Goal: Information Seeking & Learning: Learn about a topic

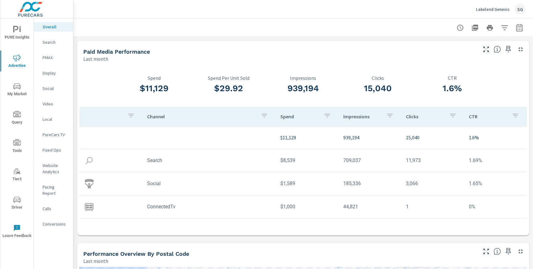
click at [516, 26] on icon "button" at bounding box center [519, 27] width 6 height 7
select select "Last month"
click at [455, 71] on p "+ Add comparison" at bounding box center [476, 69] width 79 height 7
select select "Previous period"
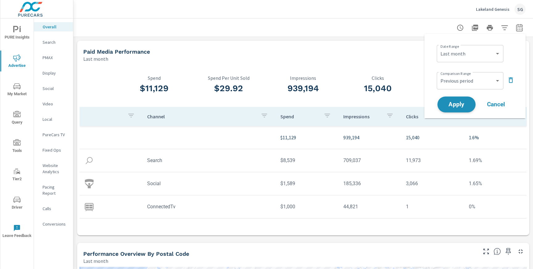
click at [454, 102] on span "Apply" at bounding box center [456, 105] width 25 height 6
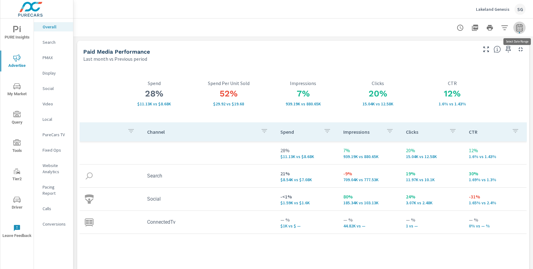
click at [522, 32] on button "button" at bounding box center [519, 28] width 12 height 12
select select "Last month"
select select "Previous period"
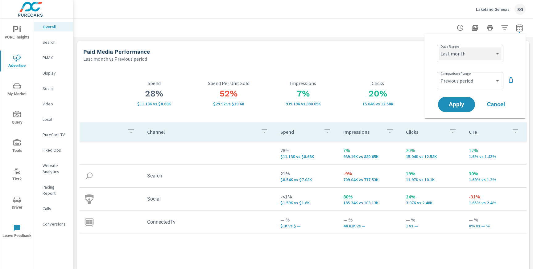
click at [482, 56] on select "Custom [DATE] Last week Last 7 days Last 14 days Last 30 days Last 45 days Last…" at bounding box center [470, 53] width 62 height 12
click at [439, 47] on select "Custom [DATE] Last week Last 7 days Last 14 days Last 30 days Last 45 days Last…" at bounding box center [470, 53] width 62 height 12
select select "Last 7 days"
click at [456, 106] on span "Apply" at bounding box center [456, 105] width 25 height 6
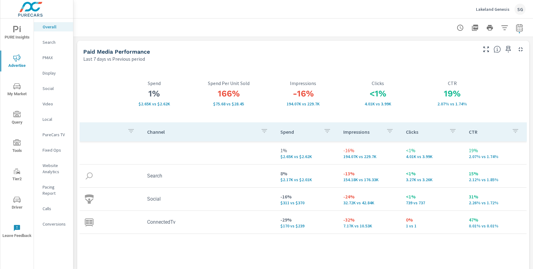
click at [47, 42] on p "Search" at bounding box center [56, 42] width 26 height 6
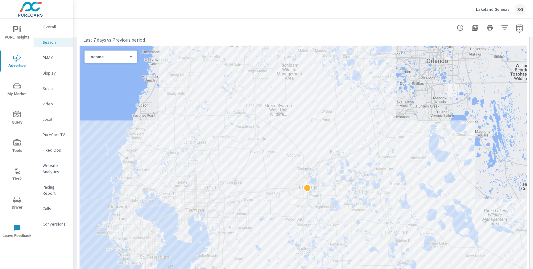
scroll to position [80, 0]
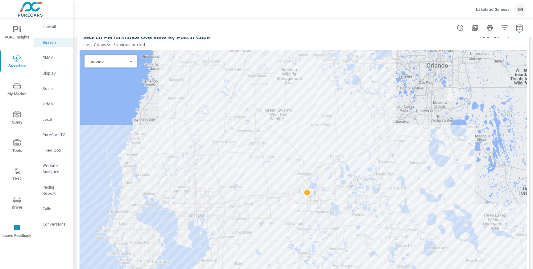
click at [113, 66] on div "Income 4 ​" at bounding box center [110, 61] width 52 height 12
click at [120, 62] on body "PURE Insights Advertise My Market Query Tools Tier2 Driver Leave Feedback Overa…" at bounding box center [266, 134] width 533 height 269
click at [121, 44] on li "Spend" at bounding box center [107, 42] width 47 height 10
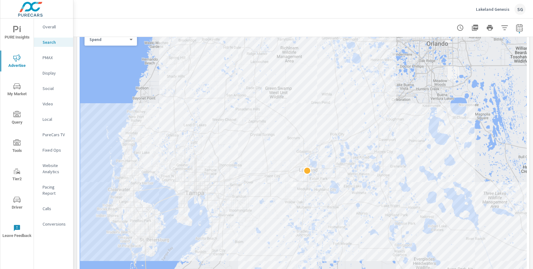
scroll to position [102, 0]
click at [133, 44] on div "Spend 2 ​" at bounding box center [110, 40] width 52 height 12
click at [126, 39] on body "PURE Insights Advertise My Market Query Tools Tier2 Driver Leave Feedback Overa…" at bounding box center [266, 134] width 533 height 269
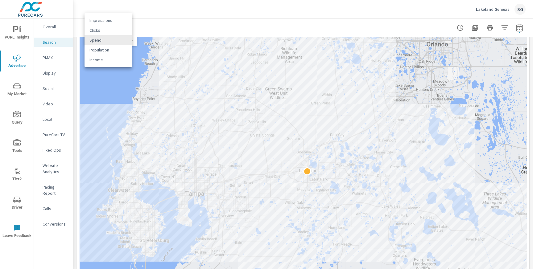
click at [117, 22] on li "Impressions" at bounding box center [107, 20] width 47 height 10
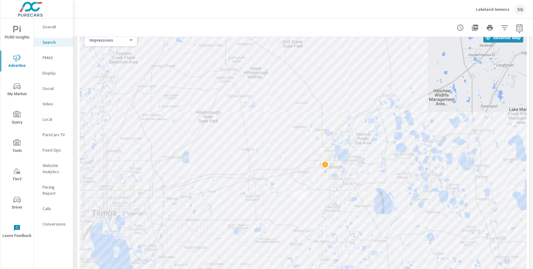
drag, startPoint x: 310, startPoint y: 180, endPoint x: 505, endPoint y: 108, distance: 207.4
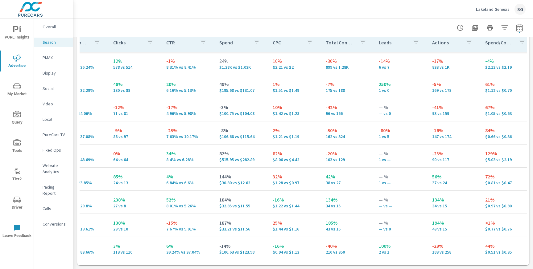
scroll to position [0, 190]
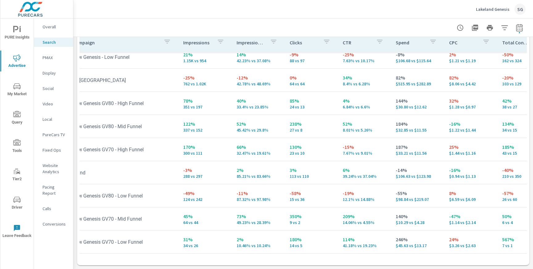
scroll to position [76, 0]
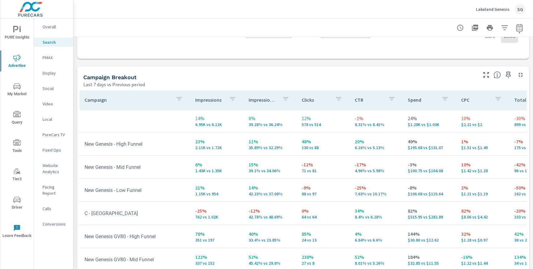
scroll to position [565, 0]
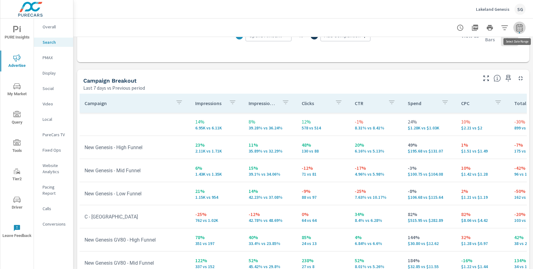
click at [516, 32] on button "button" at bounding box center [519, 28] width 12 height 12
select select "Last 7 days"
select select "Previous period"
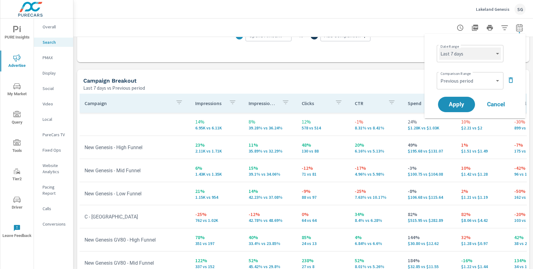
click at [458, 57] on select "Custom [DATE] Last week Last 7 days Last 14 days Last 30 days Last 45 days Last…" at bounding box center [470, 53] width 62 height 12
click at [439, 47] on select "Custom [DATE] Last week Last 7 days Last 14 days Last 30 days Last 45 days Last…" at bounding box center [470, 53] width 62 height 12
select select "Last 30 days"
click at [447, 103] on span "Apply" at bounding box center [456, 105] width 25 height 6
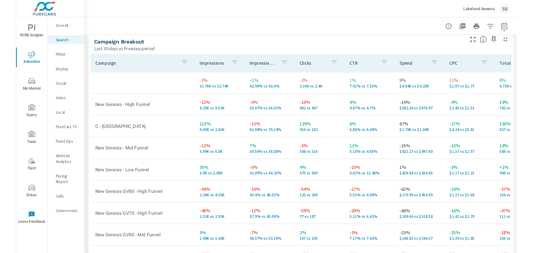
scroll to position [626, 0]
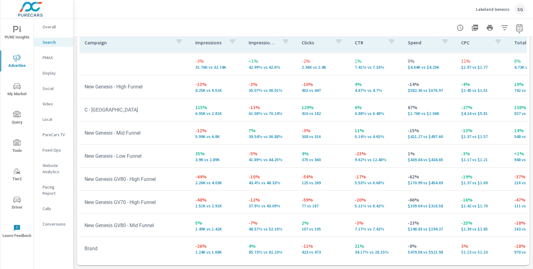
click at [10, 88] on span "My Market" at bounding box center [17, 90] width 30 height 15
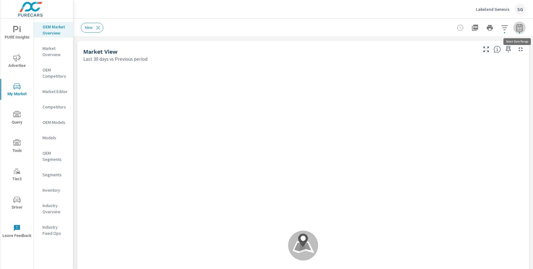
click at [516, 29] on icon "button" at bounding box center [519, 27] width 6 height 7
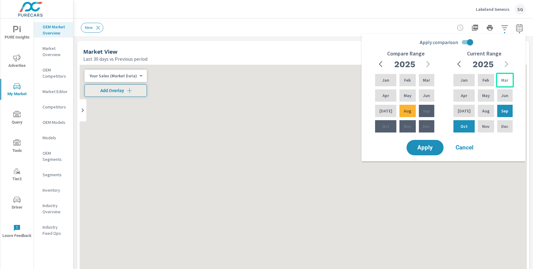
click at [502, 84] on div "Mar" at bounding box center [505, 80] width 18 height 15
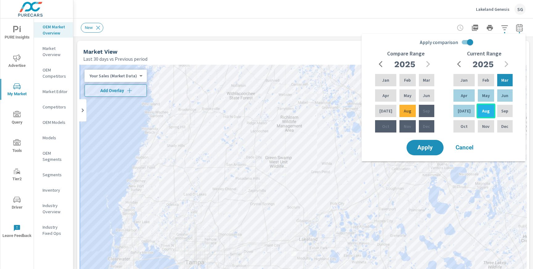
click at [486, 113] on p "Aug" at bounding box center [485, 111] width 7 height 6
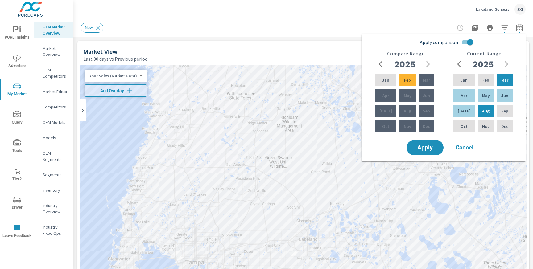
click at [463, 43] on input "Apply comparison" at bounding box center [469, 42] width 35 height 12
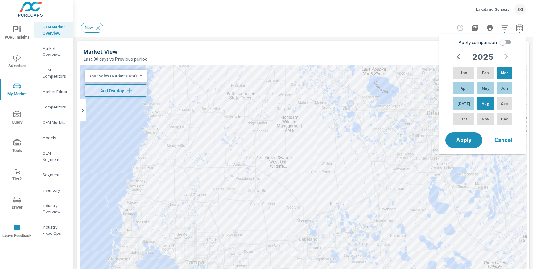
click at [508, 45] on input "Apply comparison" at bounding box center [502, 42] width 35 height 12
checkbox input "true"
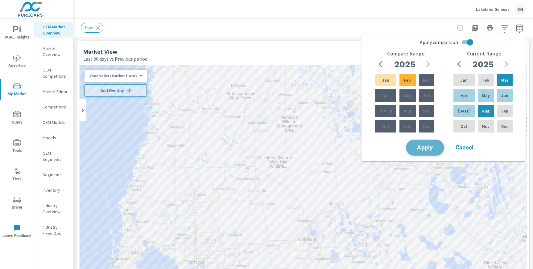
click at [422, 147] on span "Apply" at bounding box center [424, 148] width 25 height 6
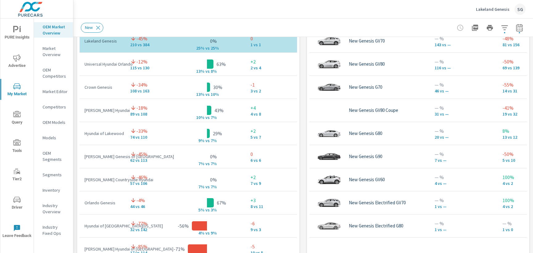
scroll to position [437, 0]
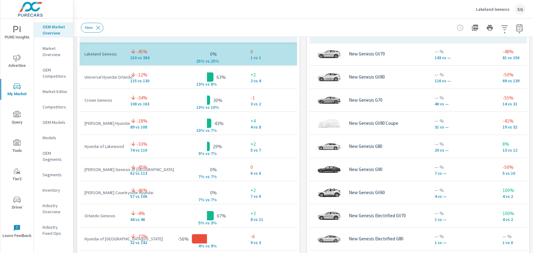
click at [303, 97] on div "Market View Mar 01, 2025 - Aug 31, 2025 vs Previous period 2 Most ( 12 ) Least …" at bounding box center [302, 128] width 459 height 1056
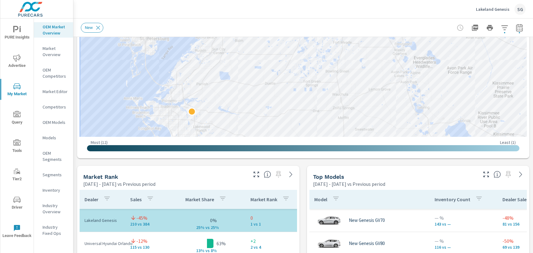
scroll to position [270, 0]
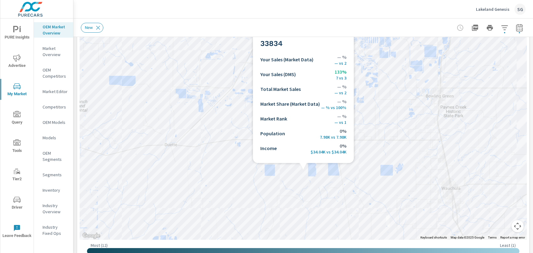
scroll to position [167, 0]
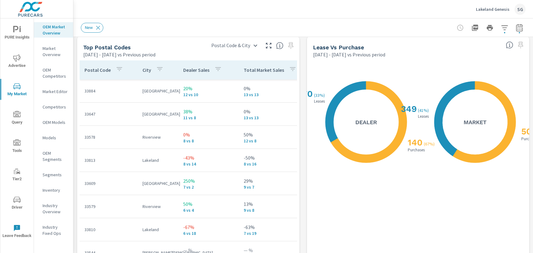
scroll to position [731, 0]
click at [267, 49] on icon "button" at bounding box center [268, 45] width 7 height 7
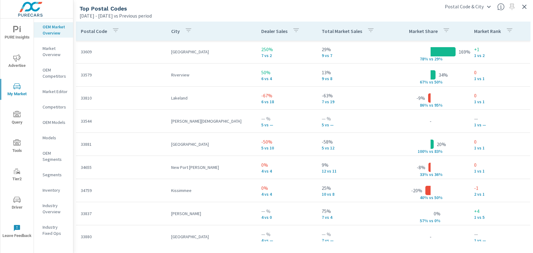
scroll to position [54, 0]
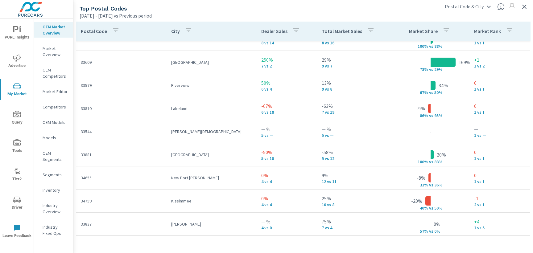
scroll to position [84, 0]
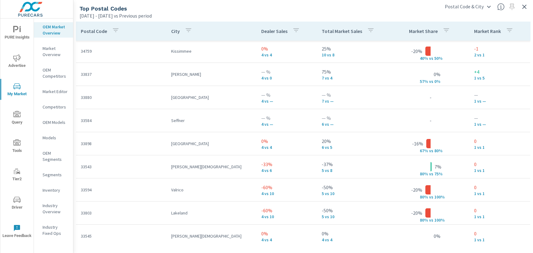
scroll to position [226, 0]
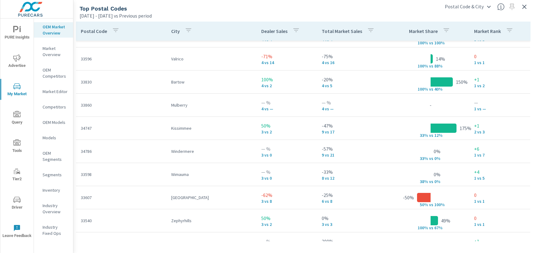
scroll to position [433, 0]
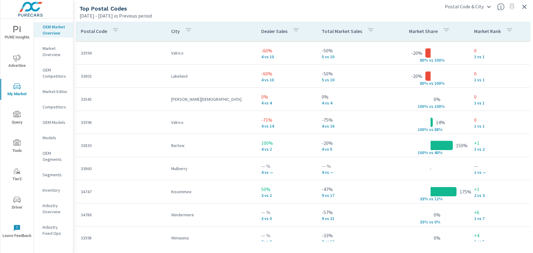
scroll to position [369, 0]
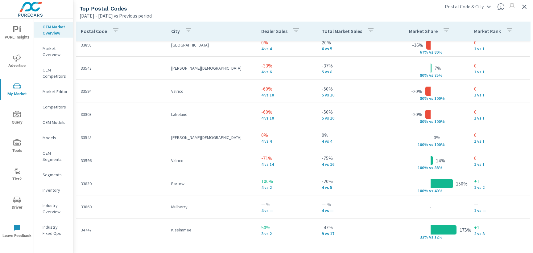
scroll to position [150, 0]
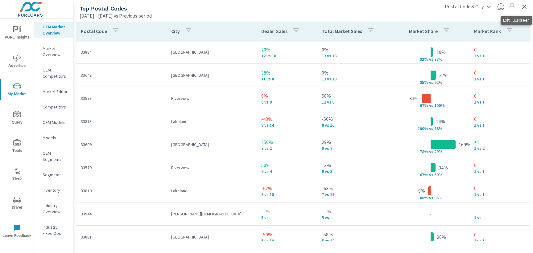
click at [524, 8] on icon "button" at bounding box center [524, 6] width 7 height 7
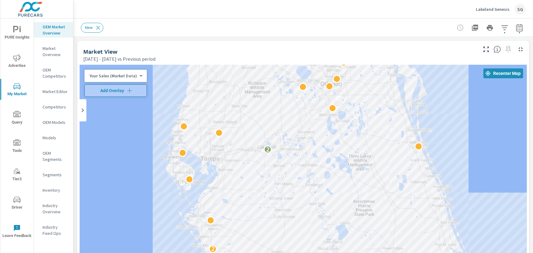
drag, startPoint x: 299, startPoint y: 177, endPoint x: 288, endPoint y: -17, distance: 194.6
click at [288, 0] on html "PURE Insights Advertise My Market Query Tools Tier2 Driver Leave Feedback OEM M…" at bounding box center [266, 126] width 533 height 253
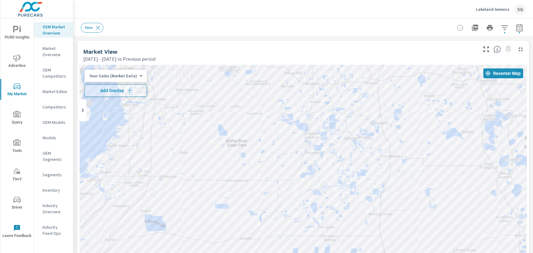
drag, startPoint x: 243, startPoint y: 175, endPoint x: 296, endPoint y: 280, distance: 117.5
click at [296, 253] on html "PURE Insights Advertise My Market Query Tools Tier2 Driver Leave Feedback OEM M…" at bounding box center [266, 126] width 533 height 253
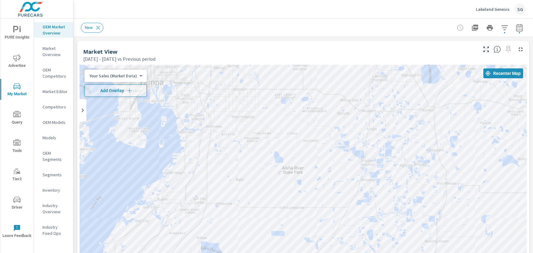
drag, startPoint x: 360, startPoint y: 164, endPoint x: 417, endPoint y: 192, distance: 63.6
click at [417, 192] on div "2" at bounding box center [303, 236] width 447 height 343
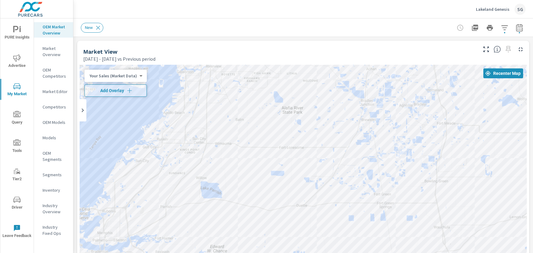
drag, startPoint x: 317, startPoint y: 133, endPoint x: 317, endPoint y: 72, distance: 60.7
click at [317, 72] on div "2" at bounding box center [303, 236] width 447 height 343
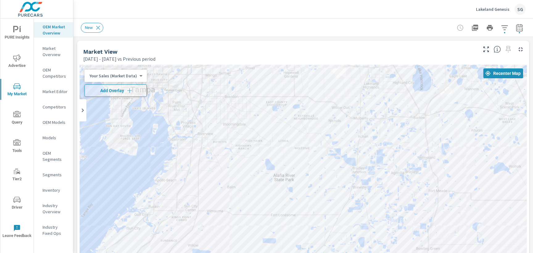
drag, startPoint x: 295, startPoint y: 98, endPoint x: 287, endPoint y: 167, distance: 69.0
click at [287, 167] on div "2" at bounding box center [303, 236] width 447 height 343
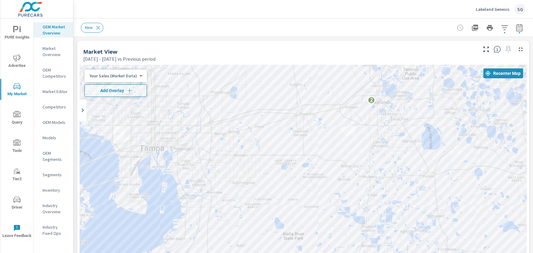
drag, startPoint x: 142, startPoint y: 144, endPoint x: 151, endPoint y: 204, distance: 60.5
click at [151, 204] on div "2" at bounding box center [303, 236] width 447 height 343
click at [150, 225] on div "2" at bounding box center [303, 236] width 447 height 343
click at [202, 54] on div "Market View" at bounding box center [279, 51] width 393 height 7
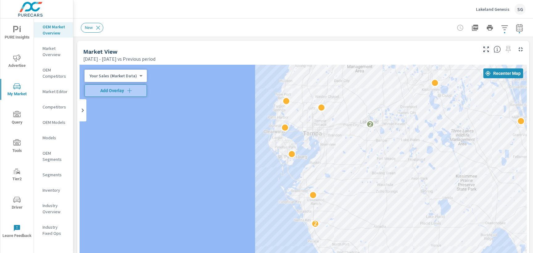
click at [287, 45] on div "Market View Mar 01, 2025 - Aug 31, 2025 vs Previous period" at bounding box center [277, 52] width 401 height 22
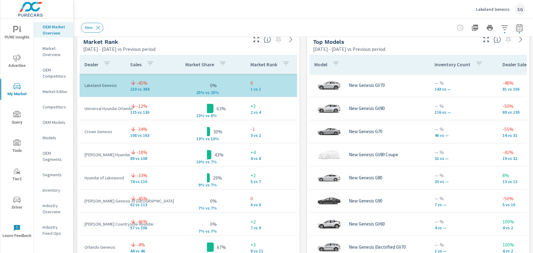
scroll to position [405, 0]
click at [486, 42] on icon "button" at bounding box center [485, 39] width 7 height 7
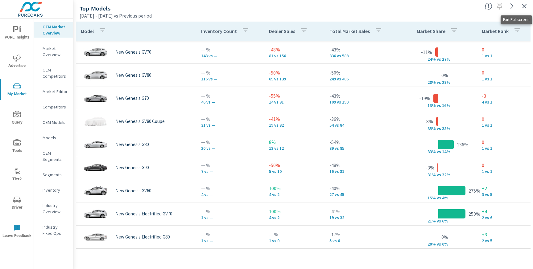
click at [522, 4] on icon "button" at bounding box center [524, 5] width 7 height 7
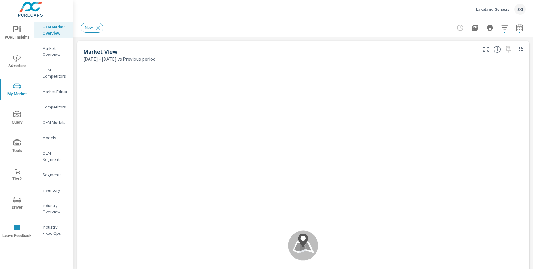
scroll to position [46, 0]
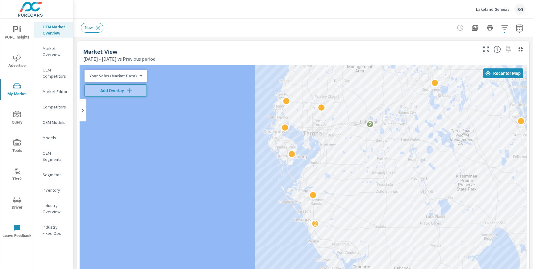
click at [480, 10] on p "Lakeland Genesis" at bounding box center [493, 9] width 34 height 6
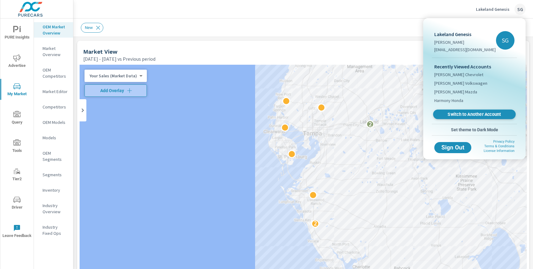
click at [471, 117] on span "Switch to Another Account" at bounding box center [474, 115] width 76 height 6
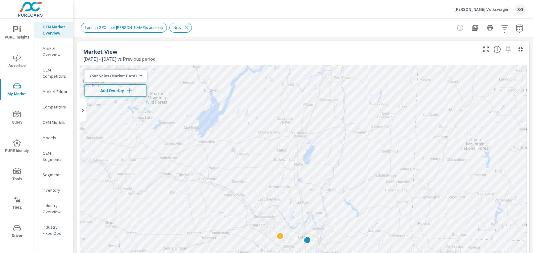
click at [19, 68] on span "Advertise" at bounding box center [17, 61] width 30 height 15
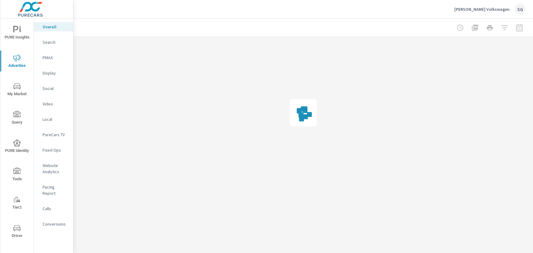
click at [51, 41] on p "Search" at bounding box center [56, 42] width 26 height 6
click at [123, 25] on div at bounding box center [303, 28] width 445 height 18
click at [355, 22] on div at bounding box center [303, 28] width 445 height 18
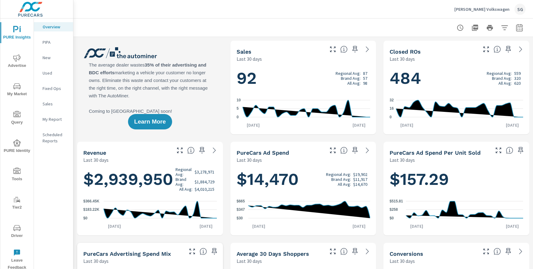
click at [494, 8] on p "Nemer Volkswagen" at bounding box center [481, 9] width 55 height 6
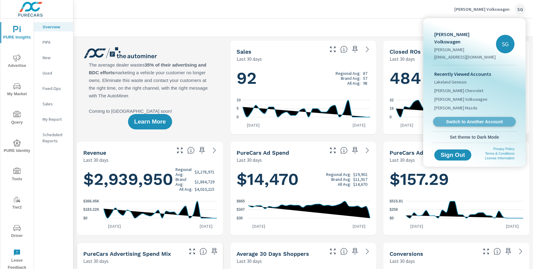
click at [466, 119] on span "Switch to Another Account" at bounding box center [474, 122] width 76 height 6
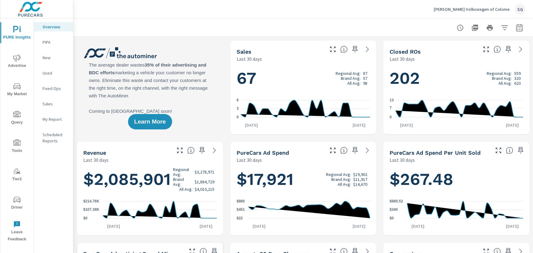
click at [17, 65] on span "Advertise" at bounding box center [17, 61] width 30 height 15
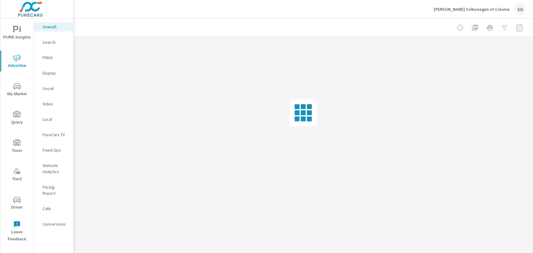
click at [39, 44] on div "Search" at bounding box center [53, 42] width 39 height 9
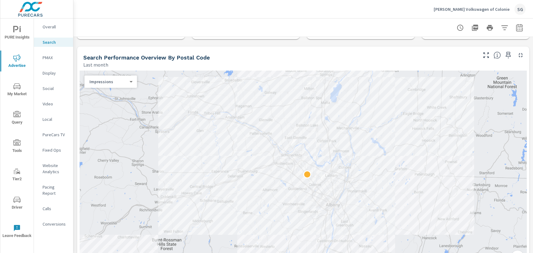
scroll to position [54, 0]
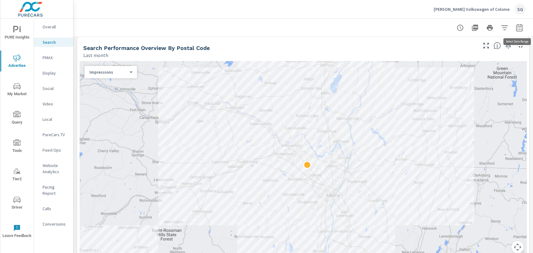
click at [516, 27] on icon "button" at bounding box center [519, 27] width 6 height 7
select select "Last month"
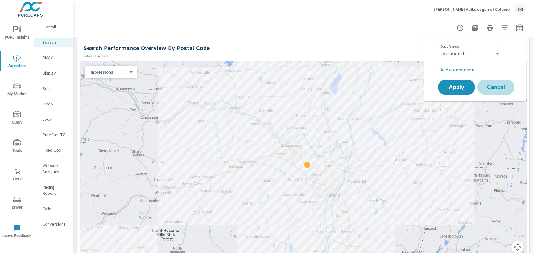
click at [482, 80] on button "Cancel" at bounding box center [495, 87] width 37 height 15
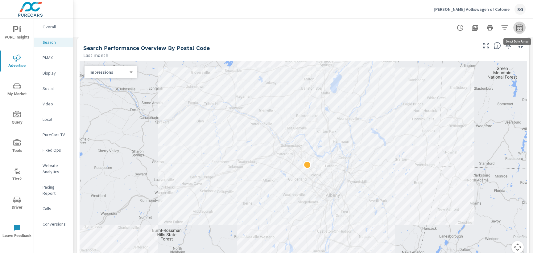
click at [519, 25] on icon "button" at bounding box center [519, 27] width 6 height 7
select select "Last month"
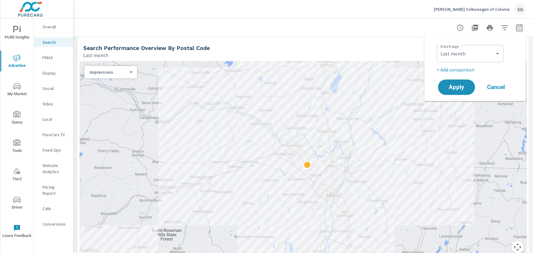
click at [462, 72] on p "+ Add comparison" at bounding box center [476, 69] width 79 height 7
select select "Previous period"
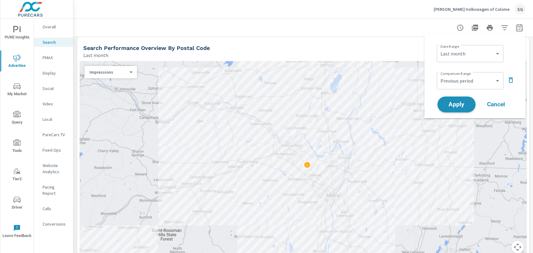
click at [460, 105] on span "Apply" at bounding box center [456, 105] width 25 height 6
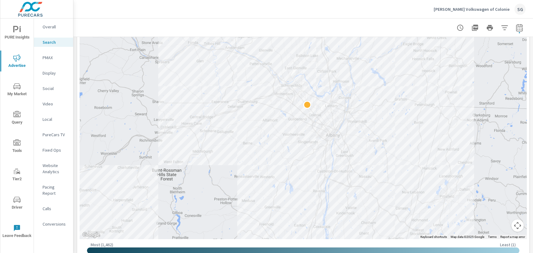
scroll to position [154, 0]
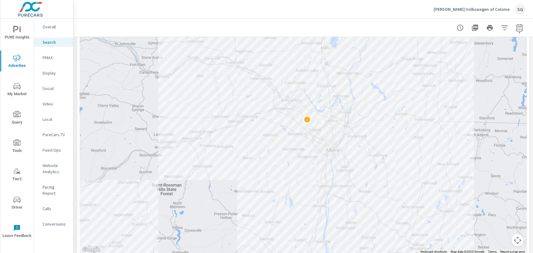
click at [77, 204] on div "← Move left → Move right ↑ Move up ↓ Move down + Zoom in - Zoom out Home Jump l…" at bounding box center [303, 125] width 452 height 301
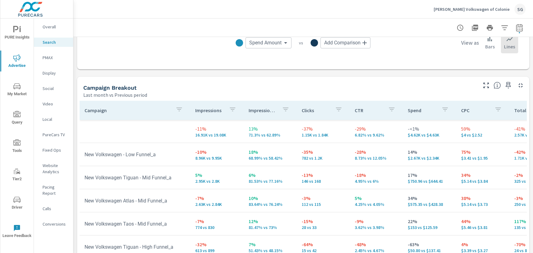
scroll to position [550, 0]
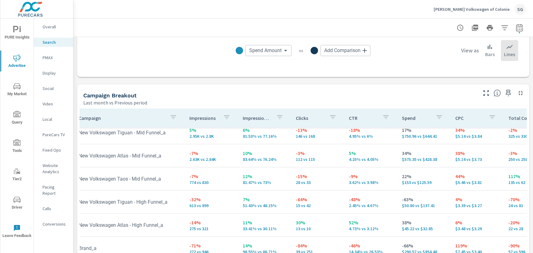
scroll to position [51, 6]
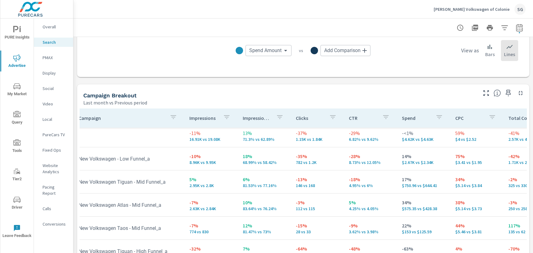
scroll to position [0, 6]
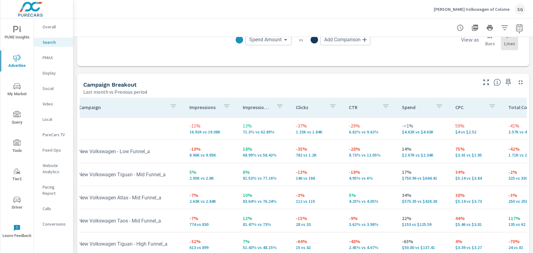
scroll to position [566, 0]
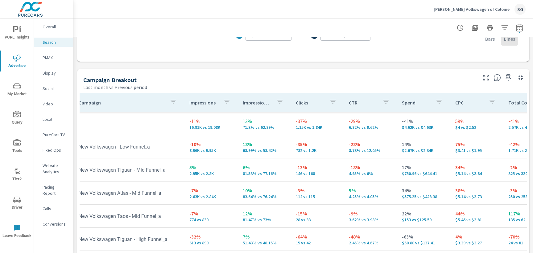
click at [520, 26] on icon "button" at bounding box center [519, 27] width 6 height 7
select select "Last month"
select select "Previous period"
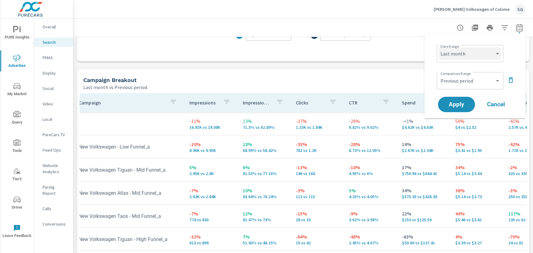
click at [456, 53] on select "Custom [DATE] Last week Last 7 days Last 14 days Last 30 days Last 45 days Last…" at bounding box center [470, 53] width 62 height 12
click at [465, 52] on select "Custom [DATE] Last week Last 7 days Last 14 days Last 30 days Last 45 days Last…" at bounding box center [470, 53] width 62 height 12
click at [439, 47] on select "Custom [DATE] Last week Last 7 days Last 14 days Last 30 days Last 45 days Last…" at bounding box center [470, 53] width 62 height 12
select select "Last 7 days"
click at [463, 103] on span "Apply" at bounding box center [456, 105] width 25 height 6
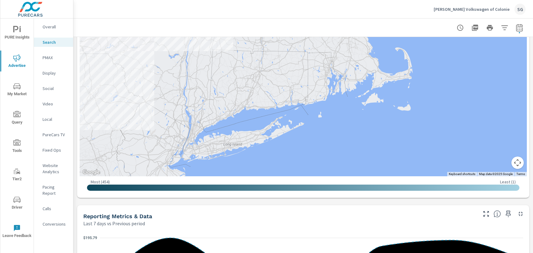
scroll to position [236, 0]
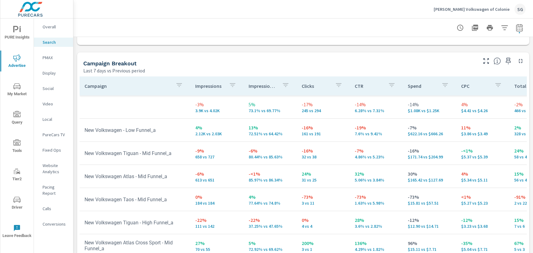
scroll to position [584, 0]
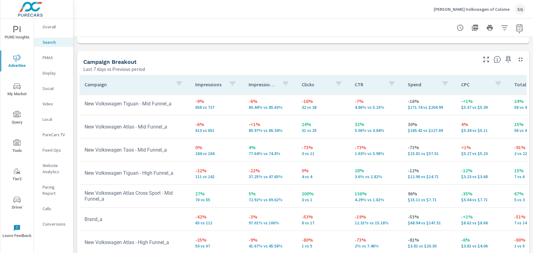
scroll to position [53, 0]
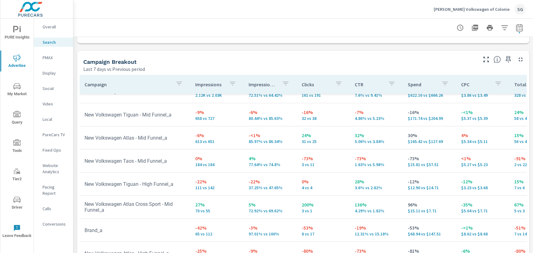
scroll to position [36, 0]
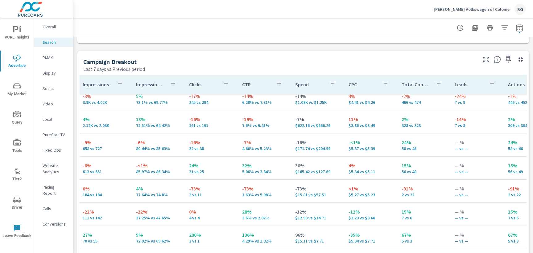
scroll to position [0, 113]
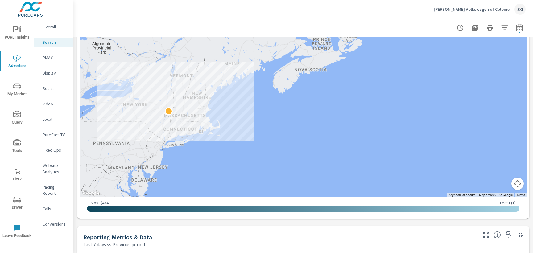
scroll to position [210, 0]
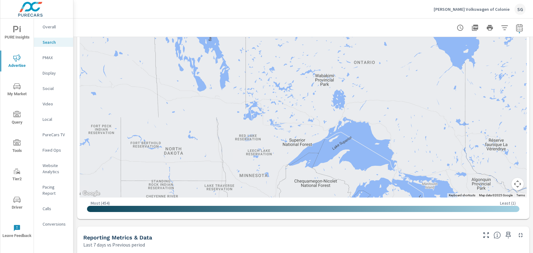
drag, startPoint x: 153, startPoint y: 84, endPoint x: 532, endPoint y: 220, distance: 402.6
click at [533, 220] on div "Impressions Last 7 days vs Previous period -3% 3.9K vs 4.02K Clicks Last 7 days…" at bounding box center [302, 256] width 459 height 858
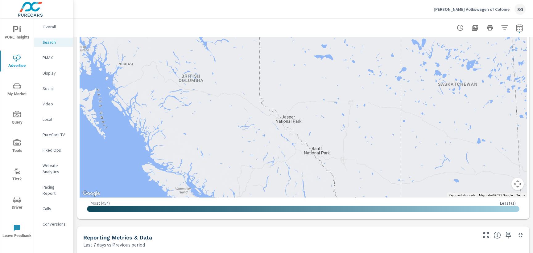
drag, startPoint x: 169, startPoint y: 115, endPoint x: 529, endPoint y: 202, distance: 370.8
click at [532, 202] on div "Impressions Last 7 days vs Previous period -3% 3.9K vs 4.02K Clicks Last 7 days…" at bounding box center [302, 256] width 459 height 858
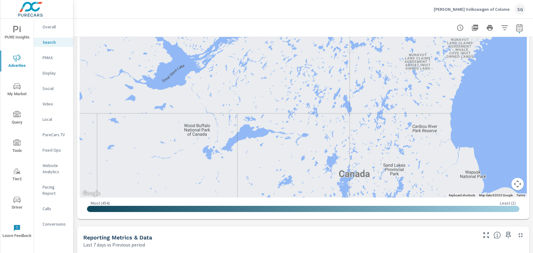
drag, startPoint x: 182, startPoint y: 101, endPoint x: 23, endPoint y: 280, distance: 239.2
click at [23, 253] on html "PURE Insights Advertise My Market Query Tools Tier2 Driver Leave Feedback Overa…" at bounding box center [266, 126] width 533 height 253
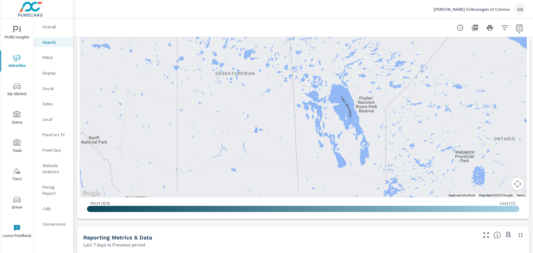
drag, startPoint x: 385, startPoint y: 126, endPoint x: 323, endPoint y: -64, distance: 199.2
click at [323, 0] on html "PURE Insights Advertise My Market Query Tools Tier2 Driver Leave Feedback Overa…" at bounding box center [266, 126] width 533 height 253
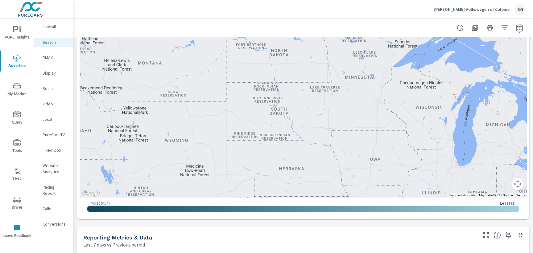
drag, startPoint x: 375, startPoint y: 117, endPoint x: 331, endPoint y: -58, distance: 181.0
click at [331, 0] on html "PURE Insights Advertise My Market Query Tools Tier2 Driver Leave Feedback Overa…" at bounding box center [266, 126] width 533 height 253
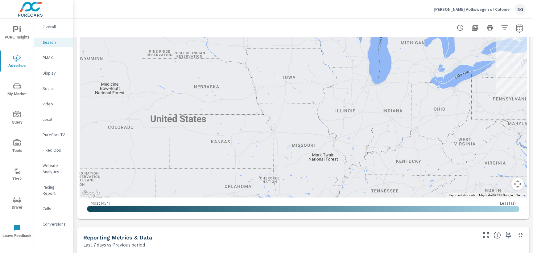
drag, startPoint x: 373, startPoint y: 105, endPoint x: 286, endPoint y: 23, distance: 119.8
click at [286, 21] on div "Search Performance Nemer Volkswagen of Colonie Report date range: Sep 29, 2025 …" at bounding box center [302, 247] width 459 height 876
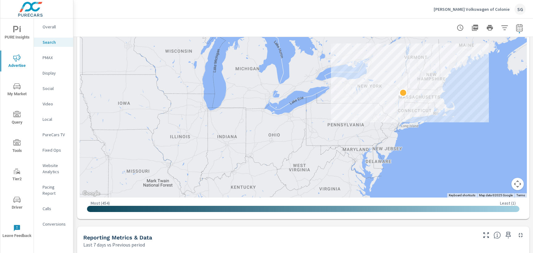
drag, startPoint x: 382, startPoint y: 96, endPoint x: 216, endPoint y: 123, distance: 167.8
click at [216, 123] on div at bounding box center [404, 257] width 533 height 344
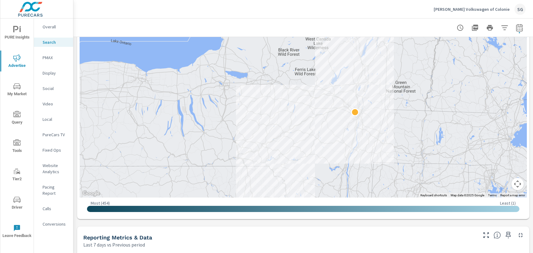
drag, startPoint x: 460, startPoint y: 72, endPoint x: 315, endPoint y: 161, distance: 170.2
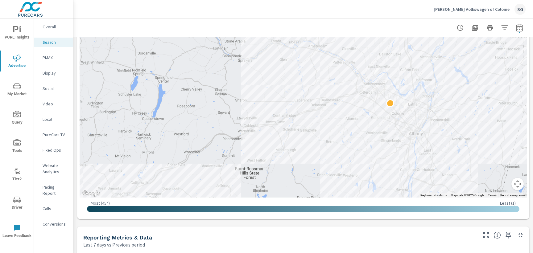
drag, startPoint x: 378, startPoint y: 98, endPoint x: 531, endPoint y: 0, distance: 182.2
click at [531, 0] on div "Nemer Volkswagen of Colonie SG Search Performance Nemer Volkswagen of Colonie R…" at bounding box center [302, 126] width 459 height 253
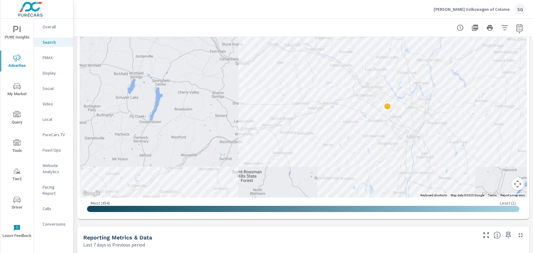
click at [20, 30] on icon "nav menu" at bounding box center [19, 29] width 1 height 5
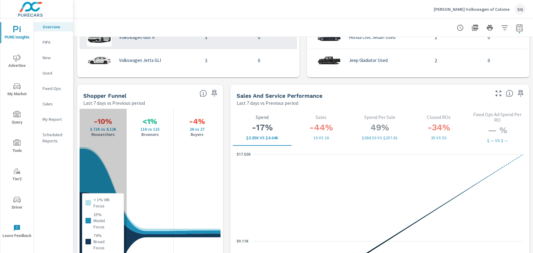
scroll to position [748, 0]
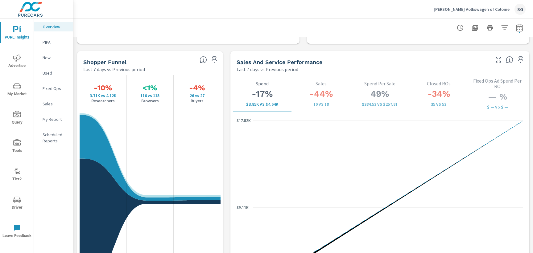
scroll to position [782, 0]
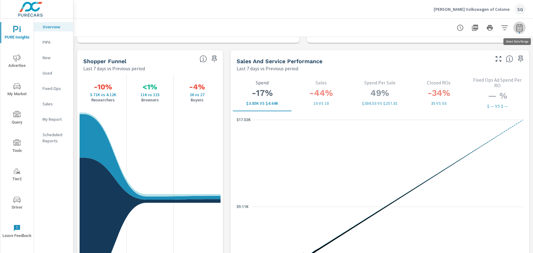
click at [519, 29] on icon "button" at bounding box center [519, 27] width 7 height 7
select select "Last 7 days"
select select "Previous period"
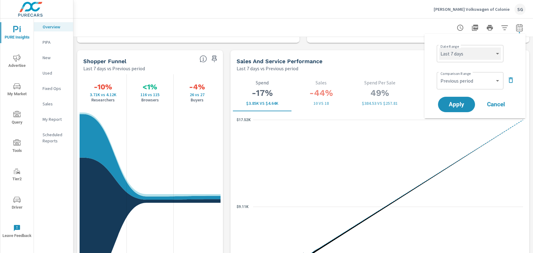
click at [479, 55] on select "Custom [DATE] Last week Last 7 days Last 14 days Last 30 days Last 45 days Last…" at bounding box center [470, 53] width 62 height 12
click at [439, 47] on select "Custom [DATE] Last week Last 7 days Last 14 days Last 30 days Last 45 days Last…" at bounding box center [470, 53] width 62 height 12
select select "Last 30 days"
click at [460, 106] on span "Apply" at bounding box center [456, 105] width 25 height 6
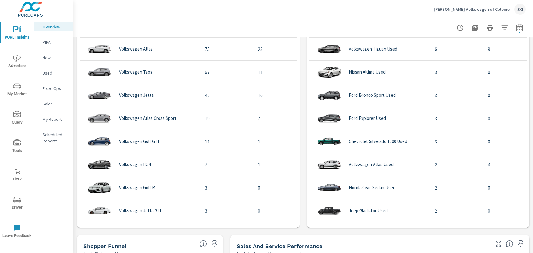
scroll to position [598, 0]
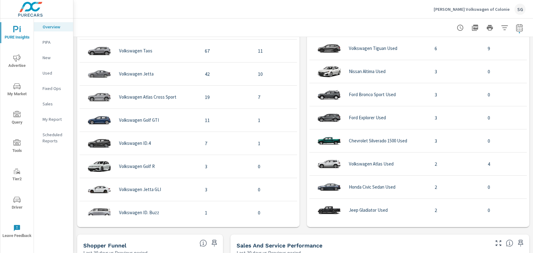
scroll to position [78, 0]
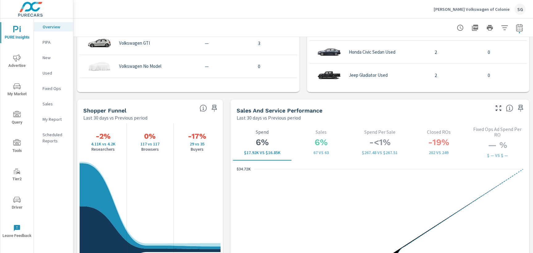
scroll to position [730, 0]
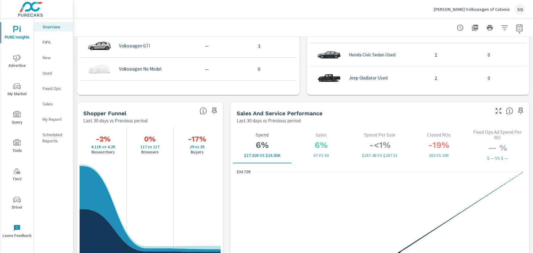
scroll to position [40, 0]
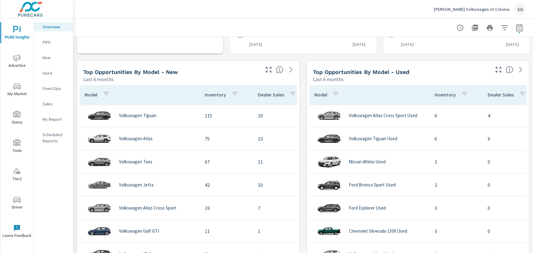
scroll to position [507, 0]
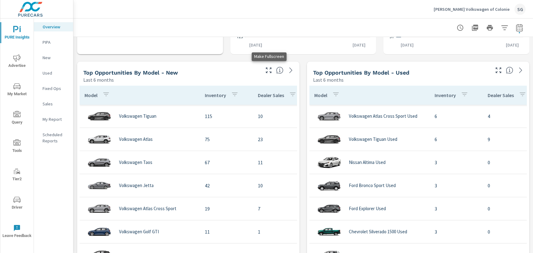
click at [270, 72] on icon "button" at bounding box center [269, 71] width 6 height 6
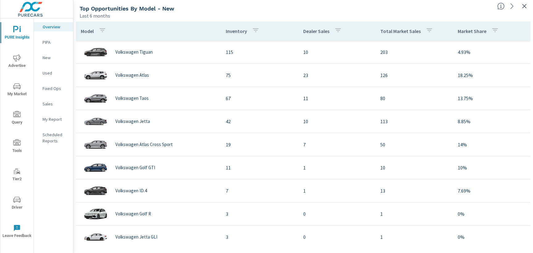
click at [12, 203] on span "Driver" at bounding box center [17, 203] width 30 height 15
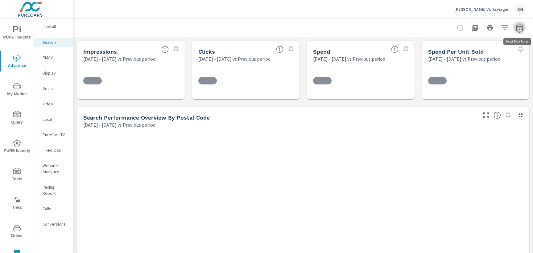
click at [521, 28] on icon "button" at bounding box center [519, 27] width 7 height 7
select select "Previous period"
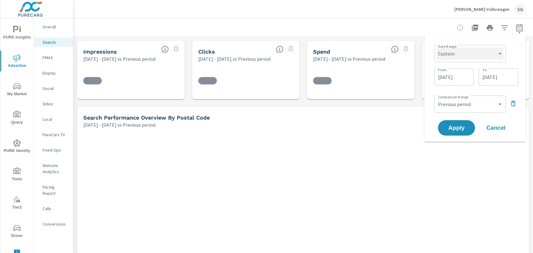
click at [496, 55] on select "Custom [DATE] Last week Last 7 days Last 14 days Last 30 days Last 45 days Last…" at bounding box center [470, 53] width 67 height 12
click at [437, 47] on select "Custom [DATE] Last week Last 7 days Last 14 days Last 30 days Last 45 days Last…" at bounding box center [470, 53] width 67 height 12
select select "Last 30 days"
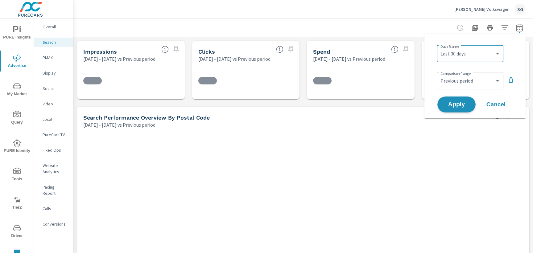
click at [459, 102] on span "Apply" at bounding box center [456, 105] width 25 height 6
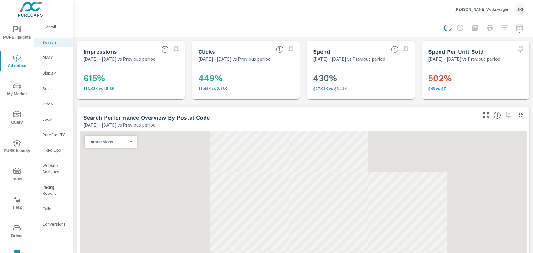
click at [79, 108] on div "Search Performance Overview By Postal Code Mar 01, 2025 - Aug 31, 2025 vs Previ…" at bounding box center [277, 118] width 401 height 22
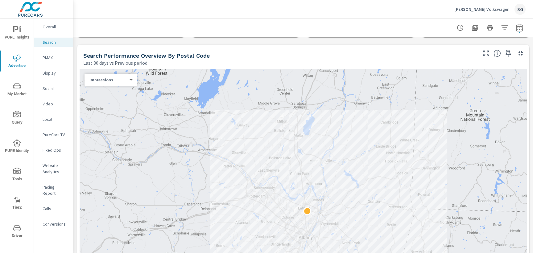
scroll to position [74, 0]
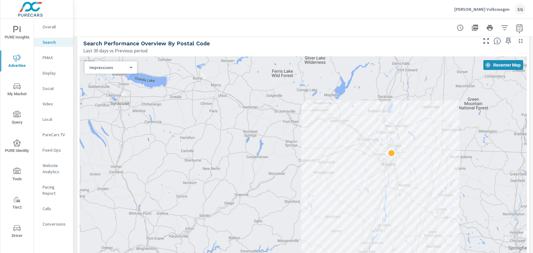
click at [384, 147] on div at bounding box center [303, 194] width 447 height 277
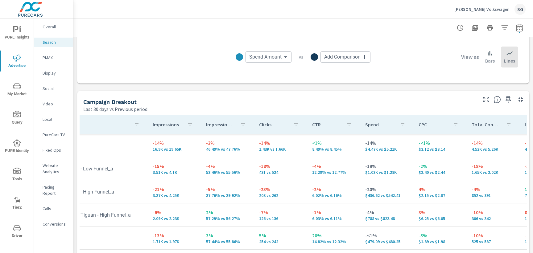
scroll to position [0, 40]
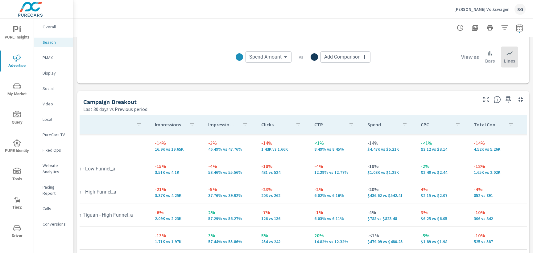
click at [19, 41] on button "PURE Insights" at bounding box center [16, 32] width 33 height 21
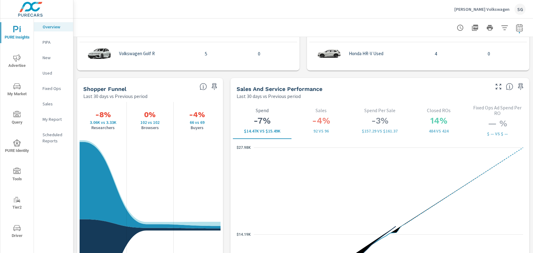
scroll to position [758, 0]
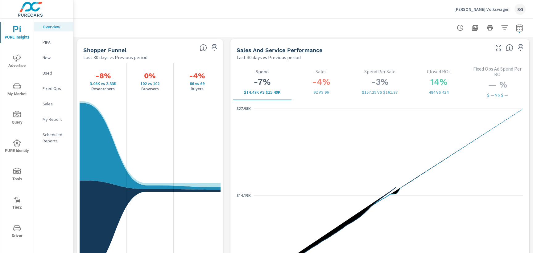
scroll to position [794, 0]
click at [222, 93] on div "-8% 3.06K vs 3.33K Researchers 0% 102 vs 102 Browsers -4% 66 vs 69 Buyers 30d+ …" at bounding box center [150, 177] width 146 height 235
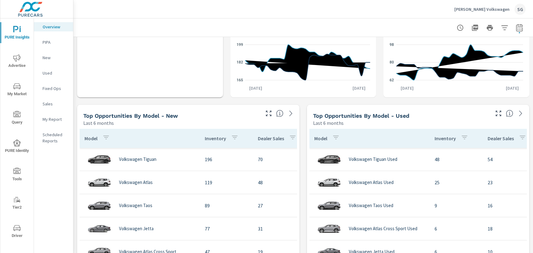
scroll to position [464, 0]
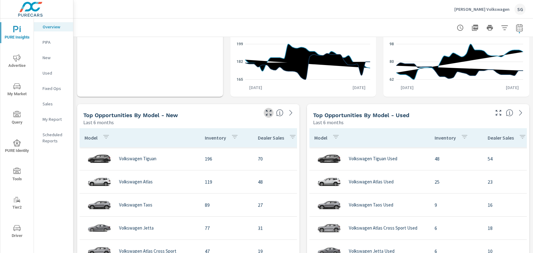
click at [267, 115] on icon "button" at bounding box center [269, 113] width 6 height 6
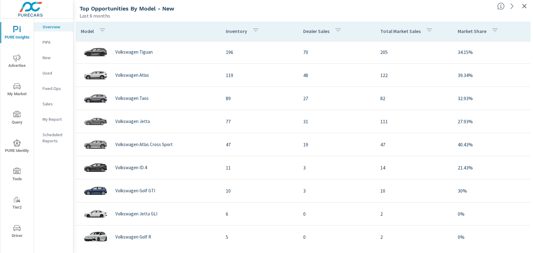
click at [21, 88] on span "My Market" at bounding box center [17, 90] width 30 height 15
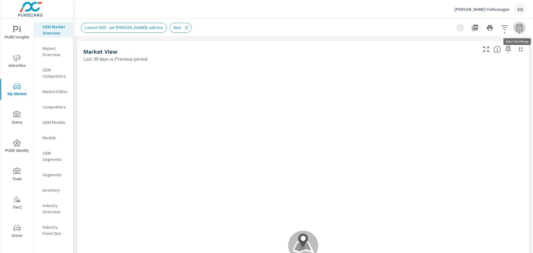
click at [521, 27] on icon "button" at bounding box center [519, 28] width 4 height 2
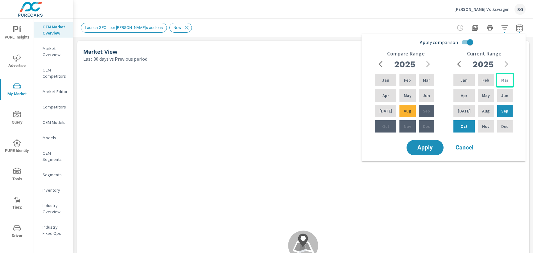
click at [496, 78] on div "Mar" at bounding box center [505, 80] width 18 height 15
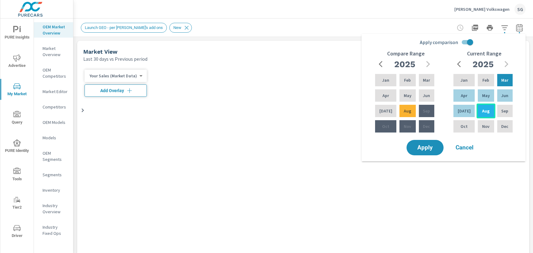
click at [484, 110] on p "Aug" at bounding box center [485, 111] width 7 height 6
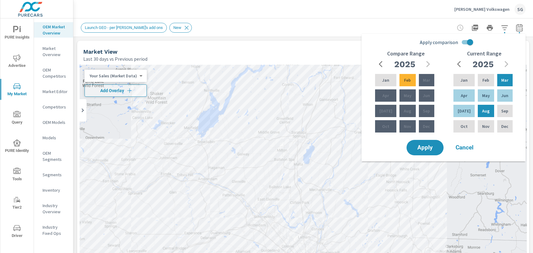
click at [464, 43] on input "Apply comparison" at bounding box center [469, 42] width 35 height 12
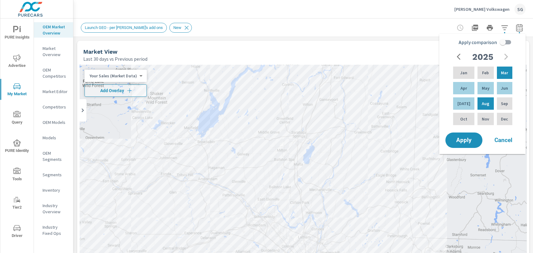
click at [505, 41] on input "Apply comparison" at bounding box center [502, 42] width 35 height 12
checkbox input "true"
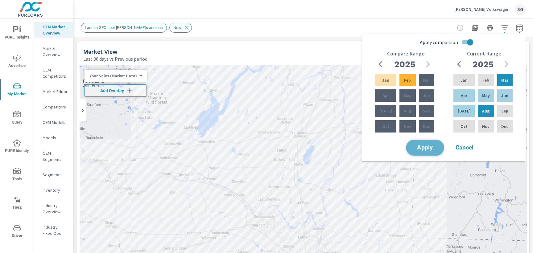
click at [424, 153] on button "Apply" at bounding box center [425, 148] width 38 height 16
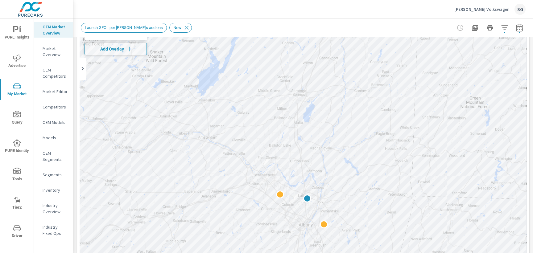
scroll to position [43, 0]
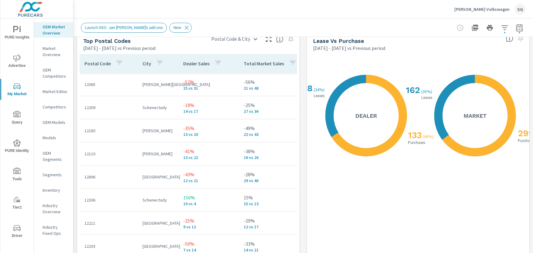
scroll to position [737, 0]
click at [266, 40] on icon "button" at bounding box center [269, 39] width 6 height 6
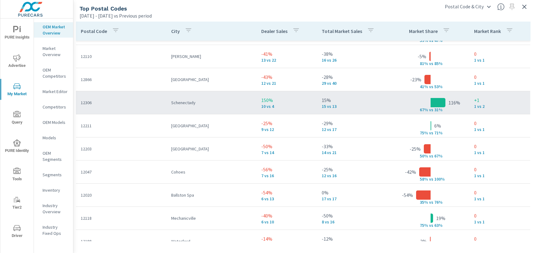
scroll to position [66, 0]
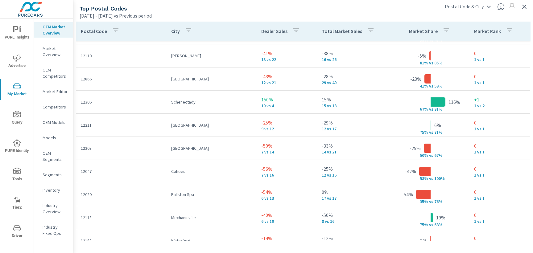
click at [197, 14] on div "Mar 01, 2025 - Aug 31, 2025 vs Previous period" at bounding box center [258, 15] width 356 height 7
click at [525, 8] on icon "button" at bounding box center [524, 6] width 7 height 7
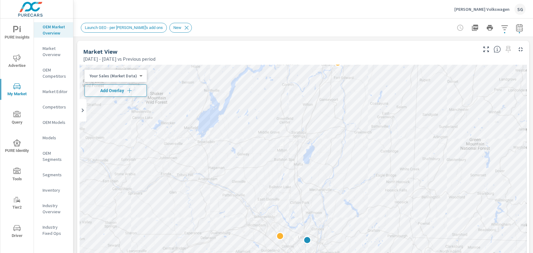
click at [313, 59] on div "Mar 01, 2025 - Aug 31, 2025 vs Previous period" at bounding box center [279, 58] width 393 height 7
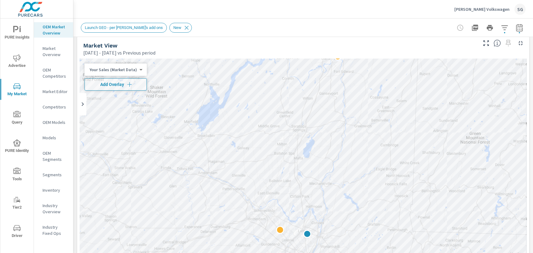
click at [376, 42] on div "Market View" at bounding box center [279, 45] width 393 height 7
click at [418, 164] on div at bounding box center [303, 230] width 447 height 343
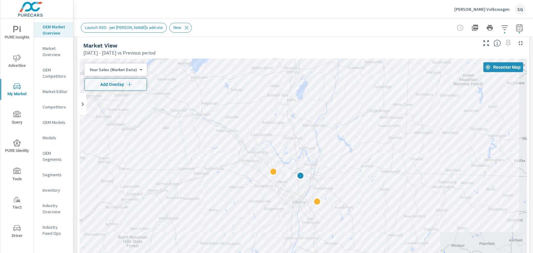
drag, startPoint x: 395, startPoint y: 150, endPoint x: 388, endPoint y: 91, distance: 59.9
click at [388, 91] on div at bounding box center [303, 230] width 447 height 343
click at [16, 225] on icon "nav menu" at bounding box center [16, 228] width 7 height 6
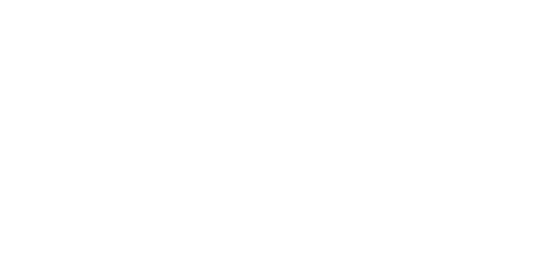
click at [15, 0] on html at bounding box center [266, 0] width 533 height 0
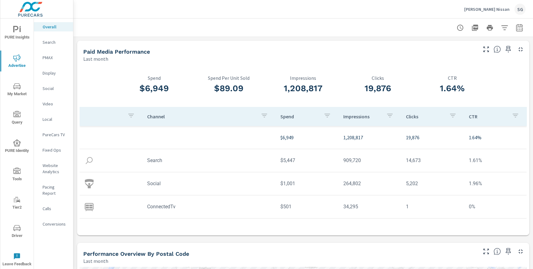
click at [516, 30] on icon "button" at bounding box center [519, 27] width 6 height 7
select select "Last month"
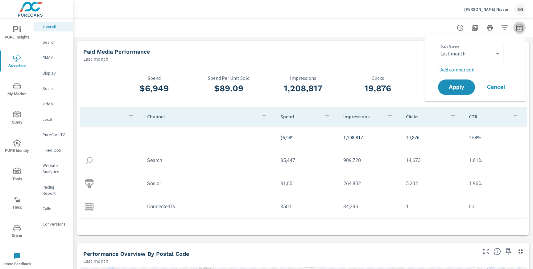
click at [516, 30] on icon "button" at bounding box center [519, 27] width 6 height 7
select select "Last month"
click at [466, 72] on p "+ Add comparison" at bounding box center [476, 69] width 79 height 7
select select "Previous period"
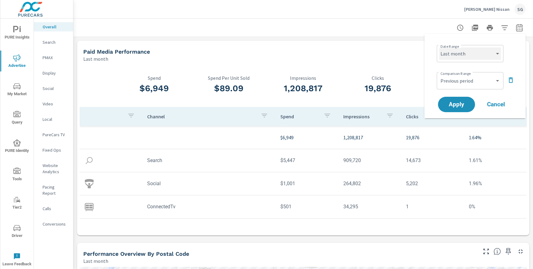
click at [475, 50] on select "Custom [DATE] Last week Last 7 days Last 14 days Last 30 days Last 45 days Last…" at bounding box center [470, 53] width 62 height 12
click at [439, 47] on select "Custom [DATE] Last week Last 7 days Last 14 days Last 30 days Last 45 days Last…" at bounding box center [470, 53] width 62 height 12
select select "Last 30 days"
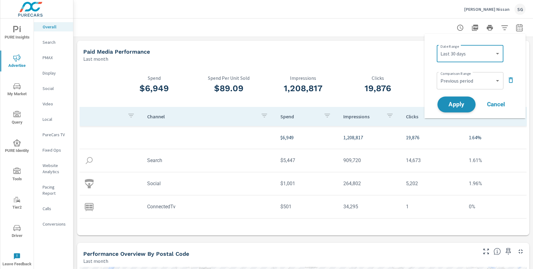
click at [456, 103] on span "Apply" at bounding box center [456, 105] width 25 height 6
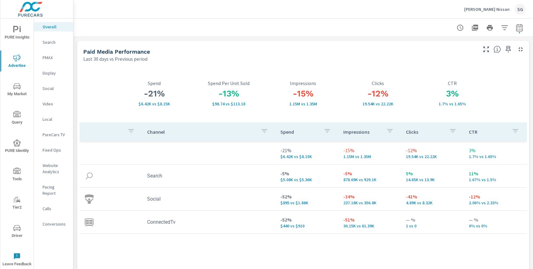
click at [44, 43] on p "Search" at bounding box center [56, 42] width 26 height 6
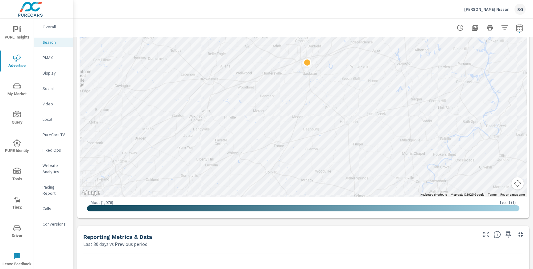
scroll to position [214, 0]
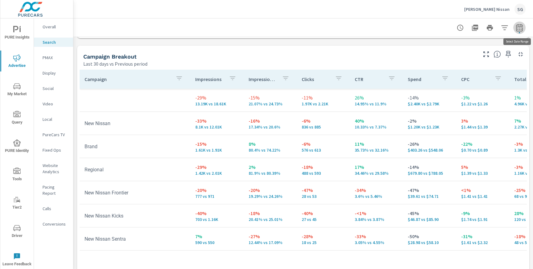
click at [521, 28] on icon "button" at bounding box center [519, 28] width 4 height 2
select select "Last 30 days"
select select "Previous period"
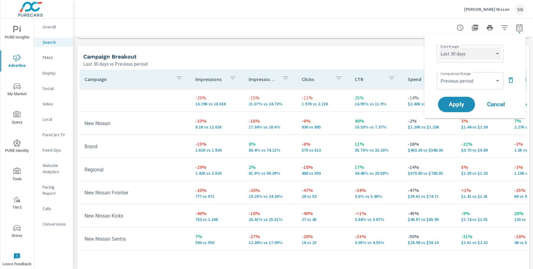
click at [481, 51] on select "Custom [DATE] Last week Last 7 days Last 14 days Last 30 days Last 45 days Last…" at bounding box center [470, 53] width 62 height 12
click at [439, 47] on select "Custom [DATE] Last week Last 7 days Last 14 days Last 30 days Last 45 days Last…" at bounding box center [470, 53] width 62 height 12
select select "Last 7 days"
click at [459, 106] on span "Apply" at bounding box center [456, 105] width 25 height 6
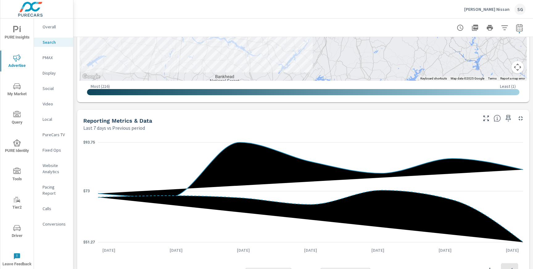
scroll to position [328, 0]
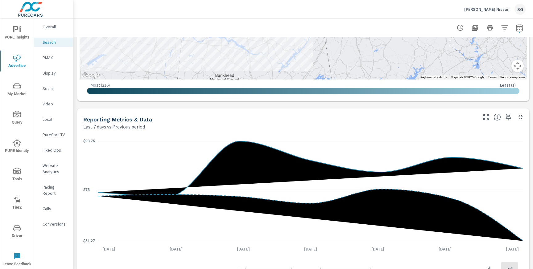
click at [315, 106] on div "Impressions Last 7 days vs Previous period 10% 3.18K vs 2.9K Clicks Last 7 days…" at bounding box center [302, 138] width 459 height 858
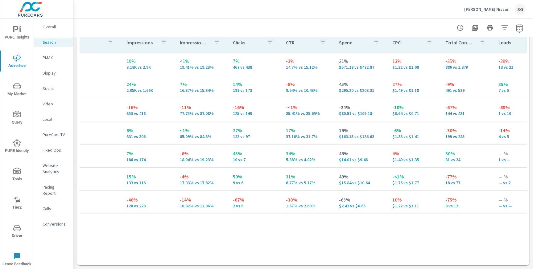
scroll to position [0, 69]
click at [485, 8] on p "[PERSON_NAME] Nissan" at bounding box center [486, 9] width 45 height 6
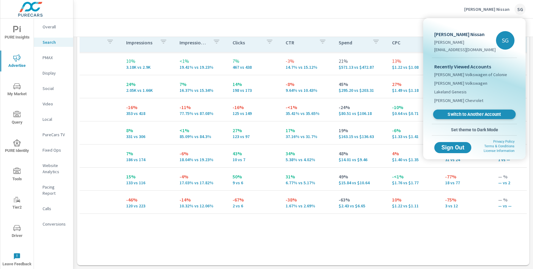
click at [465, 112] on span "Switch to Another Account" at bounding box center [474, 115] width 76 height 6
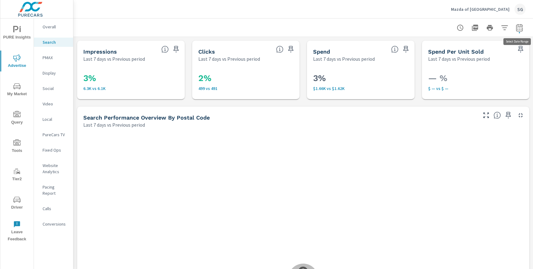
click at [520, 27] on icon "button" at bounding box center [519, 28] width 4 height 2
select select "Last 7 days"
select select "Previous period"
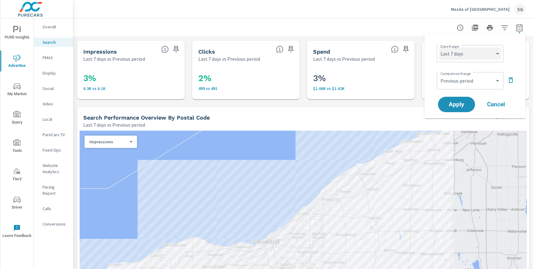
click at [474, 56] on select "Custom [DATE] Last week Last 7 days Last 14 days Last 30 days Last 45 days Last…" at bounding box center [470, 53] width 62 height 12
click at [439, 47] on select "Custom [DATE] Last week Last 7 days Last 14 days Last 30 days Last 45 days Last…" at bounding box center [470, 53] width 62 height 12
select select "Last 30 days"
click at [455, 105] on span "Apply" at bounding box center [456, 105] width 25 height 6
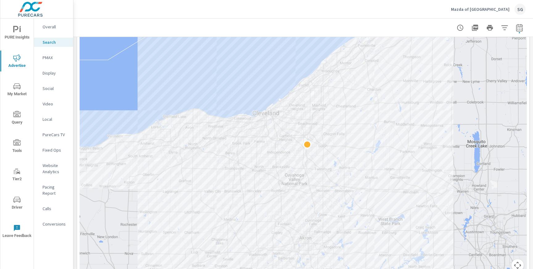
scroll to position [126, 0]
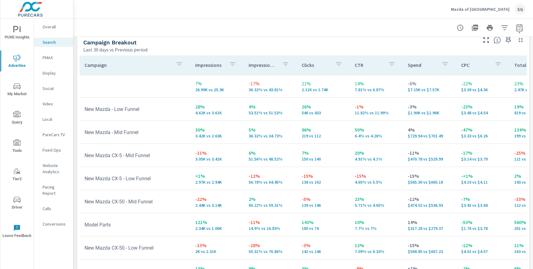
scroll to position [626, 0]
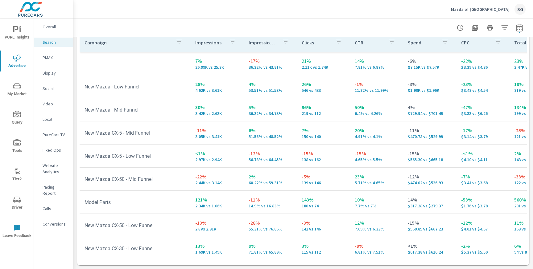
click at [49, 28] on p "Overall" at bounding box center [56, 27] width 26 height 6
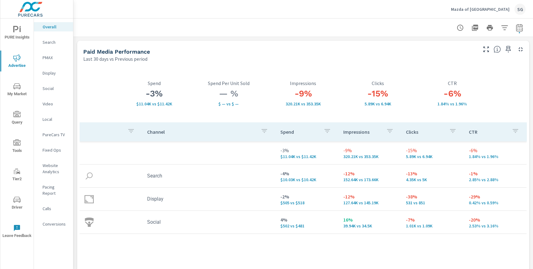
click at [520, 32] on button "button" at bounding box center [519, 28] width 12 height 12
select select "Last 30 days"
select select "Previous period"
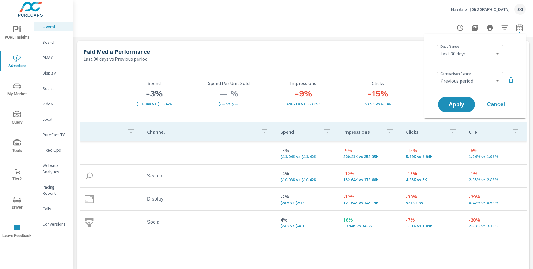
click at [381, 60] on div "Last 30 days vs Previous period" at bounding box center [279, 58] width 393 height 7
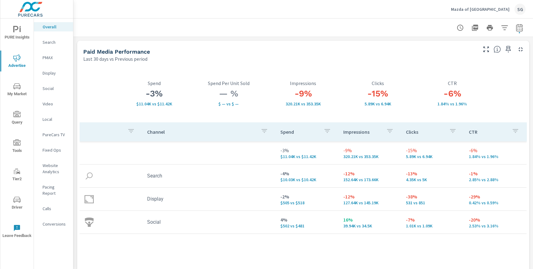
click at [49, 46] on div "Search" at bounding box center [53, 42] width 39 height 9
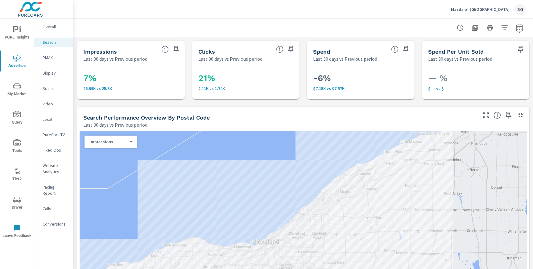
click at [46, 54] on div "PMAX" at bounding box center [53, 57] width 39 height 9
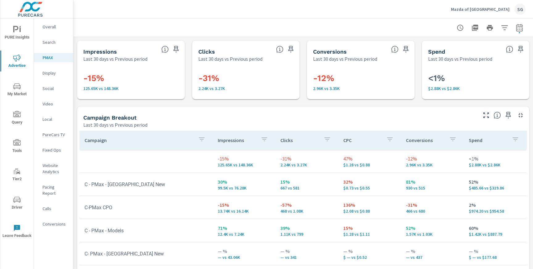
click at [77, 105] on div "Impressions Last 30 days vs Previous period -15% 125.65K vs 148.36K Clicks Last…" at bounding box center [302, 202] width 459 height 330
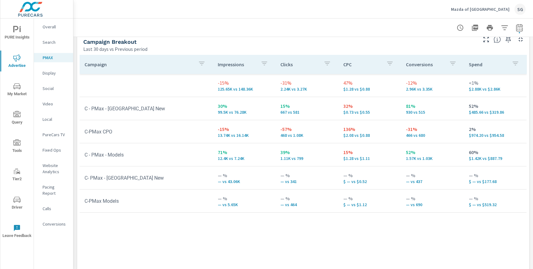
scroll to position [76, 0]
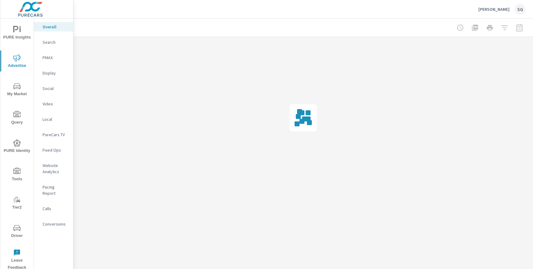
click at [519, 30] on div at bounding box center [490, 28] width 72 height 12
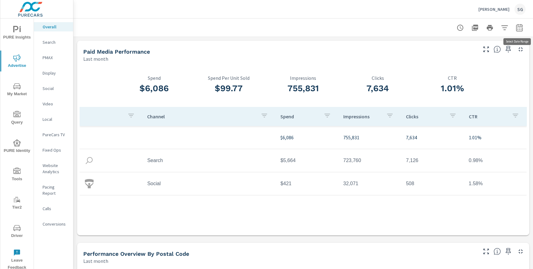
click at [519, 30] on icon "button" at bounding box center [519, 28] width 4 height 2
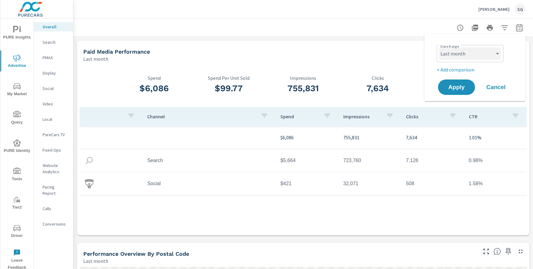
click at [479, 55] on select "Custom [DATE] Last week Last 7 days Last 14 days Last 30 days Last 45 days Last…" at bounding box center [470, 53] width 62 height 12
click at [439, 47] on select "Custom [DATE] Last week Last 7 days Last 14 days Last 30 days Last 45 days Last…" at bounding box center [470, 53] width 62 height 12
select select "Last 30 days"
click at [457, 68] on p "+ Add comparison" at bounding box center [476, 69] width 79 height 7
select select "Previous period"
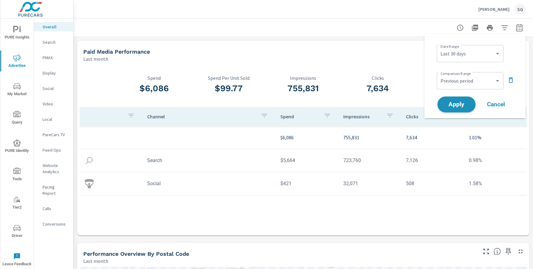
click at [459, 102] on span "Apply" at bounding box center [456, 105] width 25 height 6
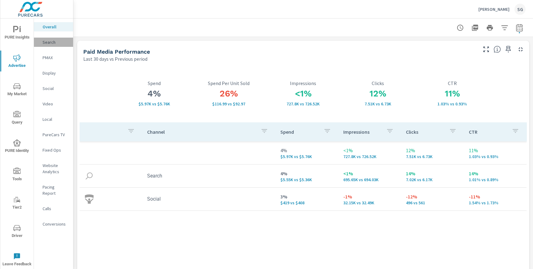
click at [51, 43] on p "Search" at bounding box center [56, 42] width 26 height 6
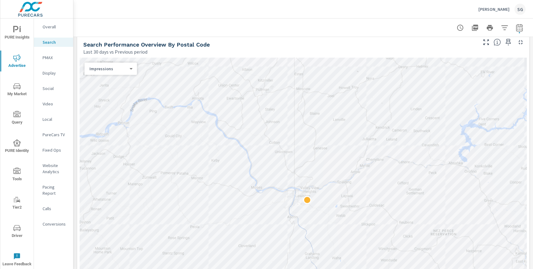
scroll to position [72, 0]
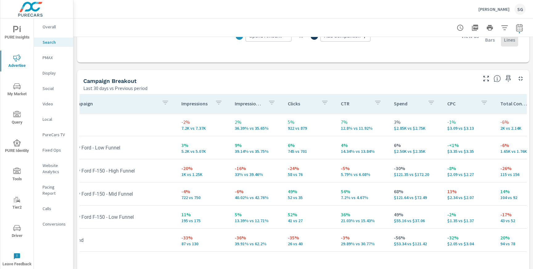
scroll to position [0, 0]
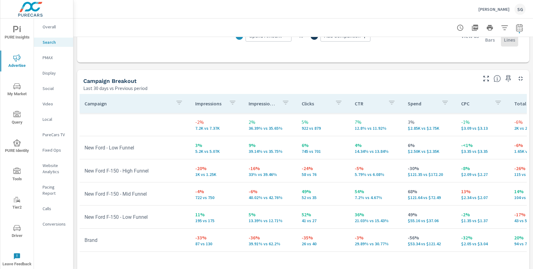
click at [49, 60] on p "PMAX" at bounding box center [56, 58] width 26 height 6
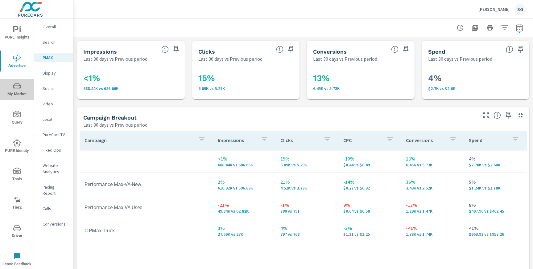
click at [19, 94] on span "My Market" at bounding box center [17, 90] width 30 height 15
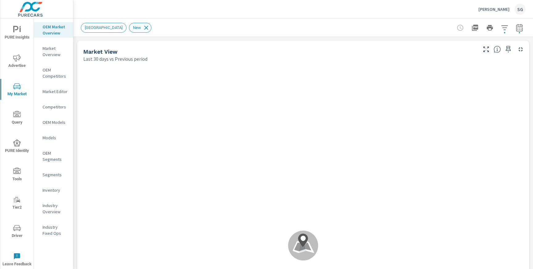
click at [144, 28] on icon at bounding box center [146, 28] width 4 height 4
click at [21, 58] on span "Advertise" at bounding box center [17, 61] width 30 height 15
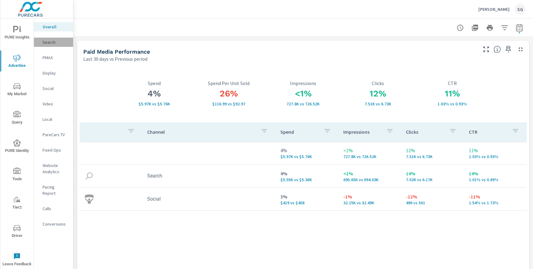
click at [58, 44] on p "Search" at bounding box center [56, 42] width 26 height 6
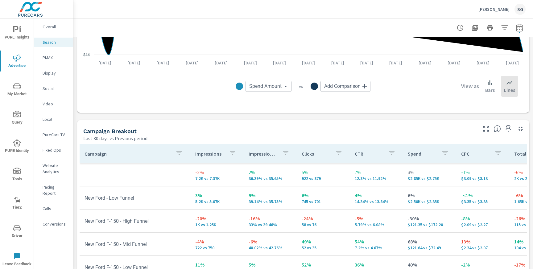
scroll to position [626, 0]
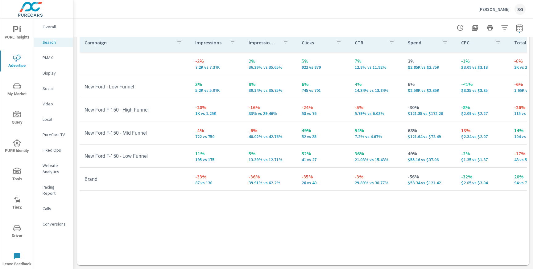
click at [47, 61] on div "PMAX" at bounding box center [53, 57] width 39 height 9
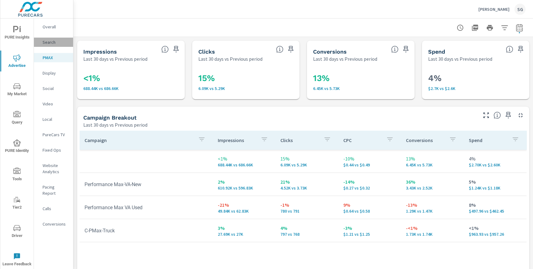
click at [50, 43] on p "Search" at bounding box center [56, 42] width 26 height 6
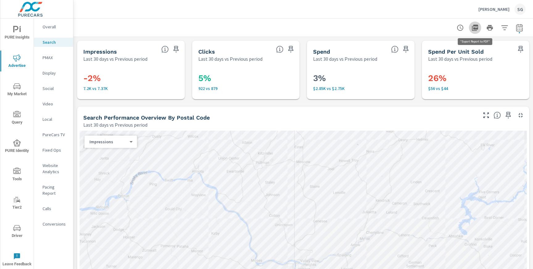
click at [475, 31] on icon "button" at bounding box center [475, 28] width 6 height 6
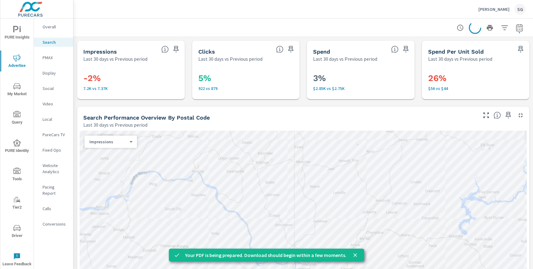
click at [52, 60] on p "PMAX" at bounding box center [56, 58] width 26 height 6
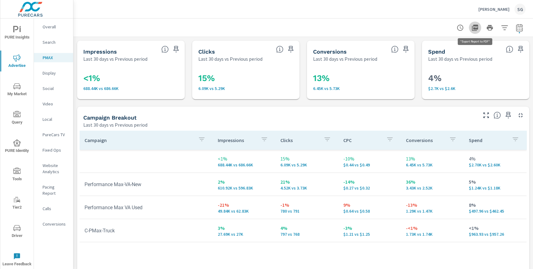
click at [477, 29] on icon "button" at bounding box center [474, 27] width 7 height 7
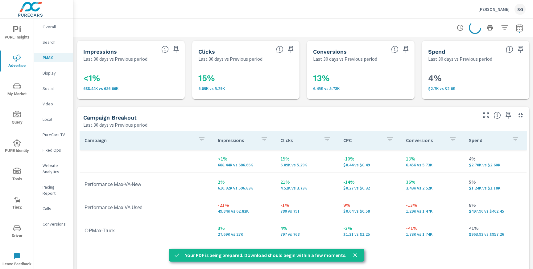
click at [54, 87] on p "Social" at bounding box center [56, 88] width 26 height 6
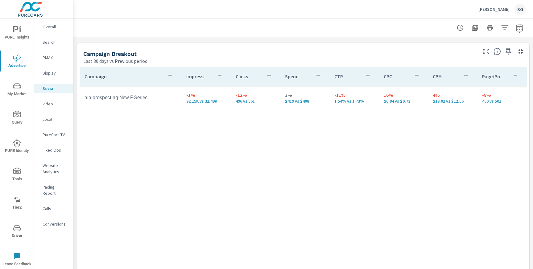
scroll to position [296, 0]
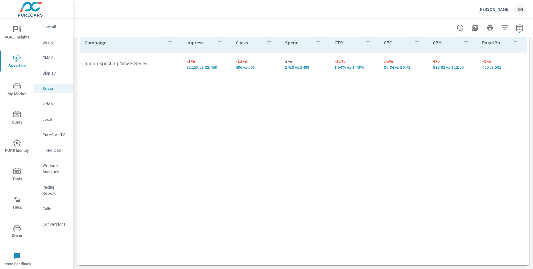
click at [238, 118] on div "Campaign Impressions Clicks Spend CTR CPC CPM Page/Post Action aia-prospecting-…" at bounding box center [303, 143] width 447 height 221
click at [476, 29] on icon "button" at bounding box center [475, 28] width 6 height 6
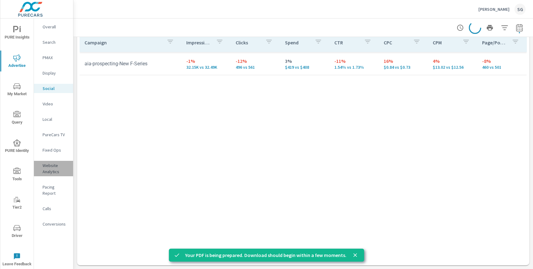
click at [51, 167] on p "Website Analytics" at bounding box center [56, 169] width 26 height 12
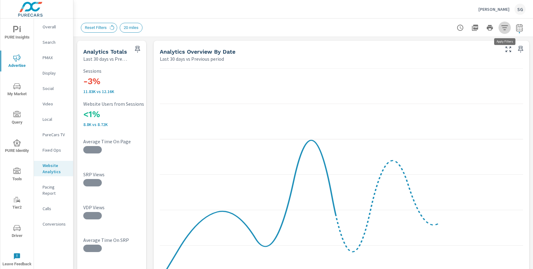
click at [506, 30] on icon "button" at bounding box center [504, 27] width 7 height 7
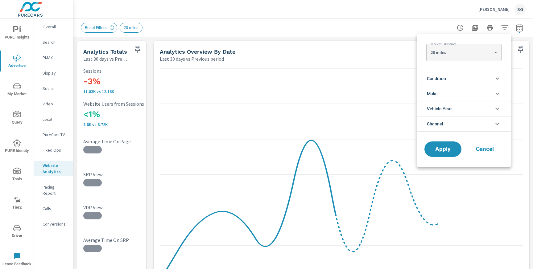
click at [462, 74] on li "Condition" at bounding box center [464, 78] width 94 height 15
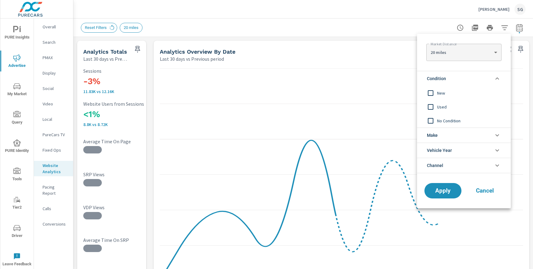
click at [450, 91] on span "New" at bounding box center [471, 92] width 68 height 7
click at [434, 185] on button "Apply" at bounding box center [443, 191] width 38 height 16
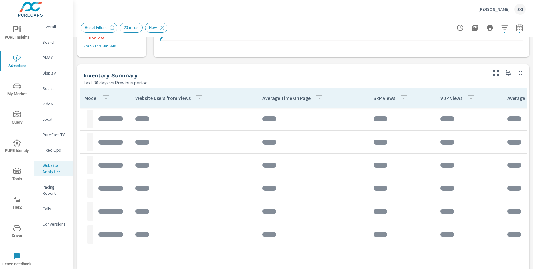
scroll to position [241, 0]
